Goal: Browse casually

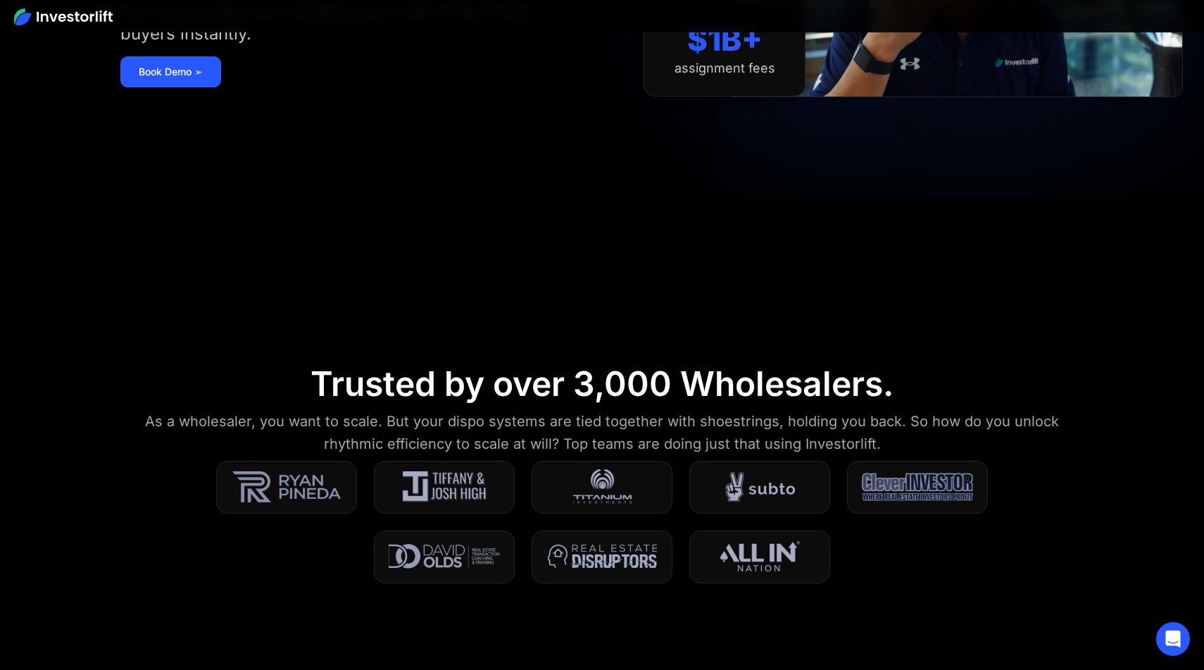
scroll to position [287, 0]
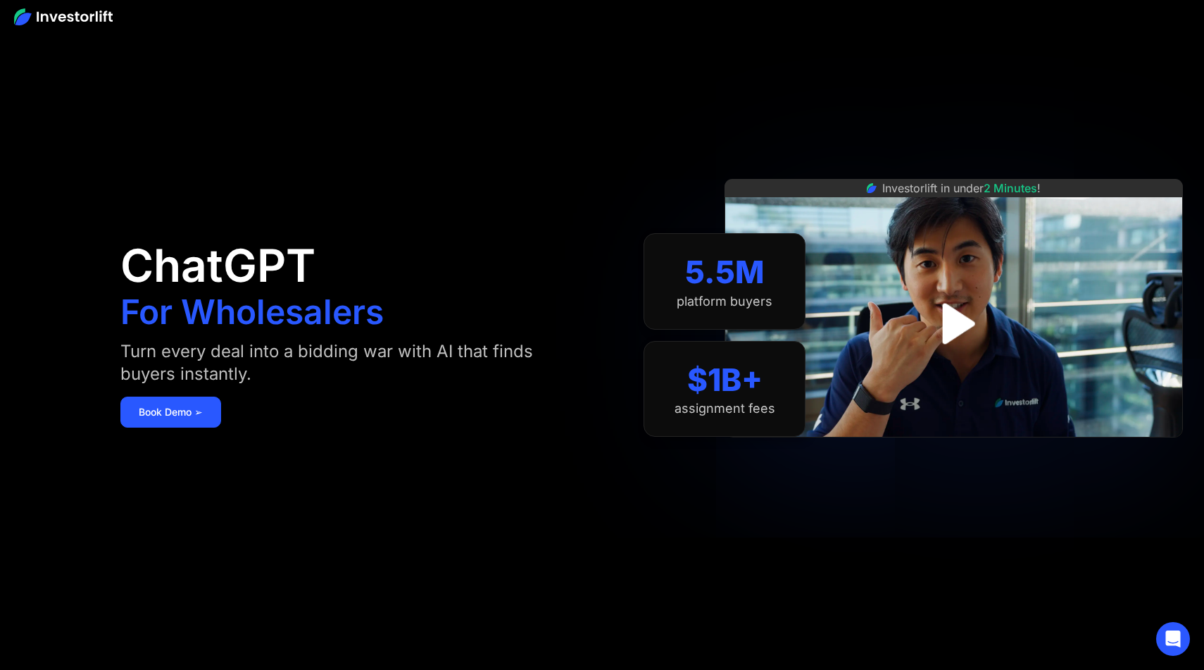
click at [519, 192] on div "ChatGPT For Wholesalers Turn every deal into a bidding war with AI that finds b…" at bounding box center [357, 334] width 474 height 585
